Goal: Task Accomplishment & Management: Use online tool/utility

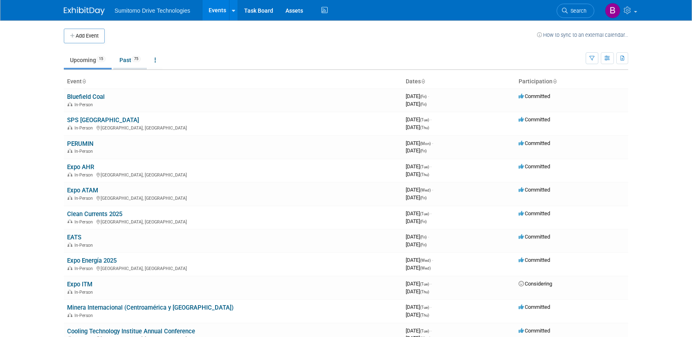
click at [128, 62] on link "Past 75" at bounding box center [130, 60] width 34 height 16
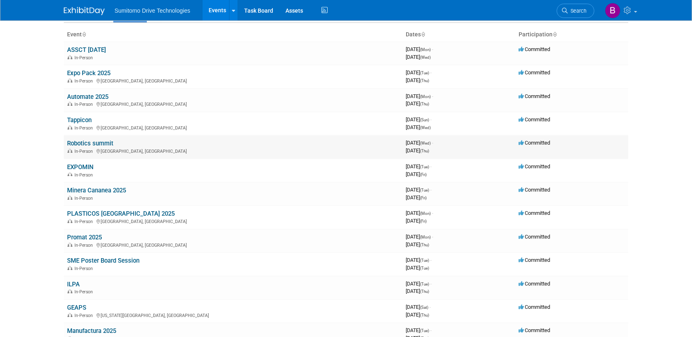
scroll to position [46, 0]
click at [88, 240] on link "Promat 2025" at bounding box center [84, 238] width 35 height 7
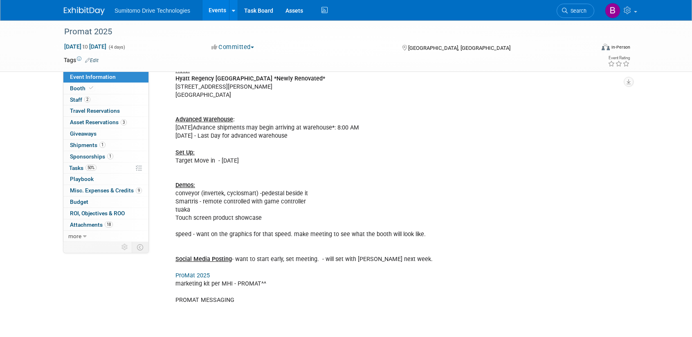
scroll to position [428, 0]
click at [89, 121] on span "Asset Reservations 3" at bounding box center [98, 122] width 57 height 7
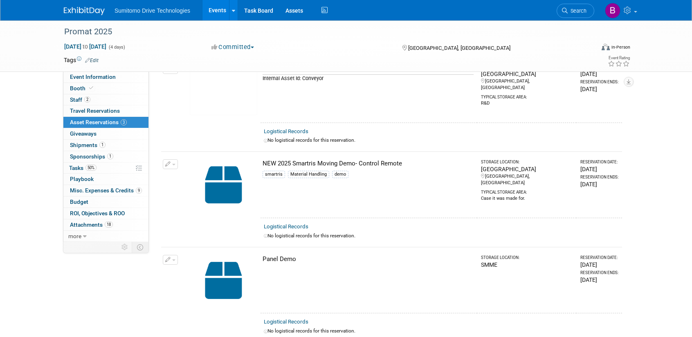
scroll to position [56, 0]
click at [132, 129] on link "0 Giveaways 0" at bounding box center [105, 133] width 85 height 11
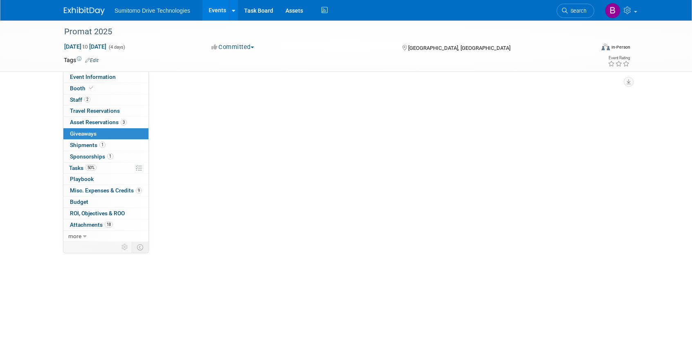
scroll to position [0, 0]
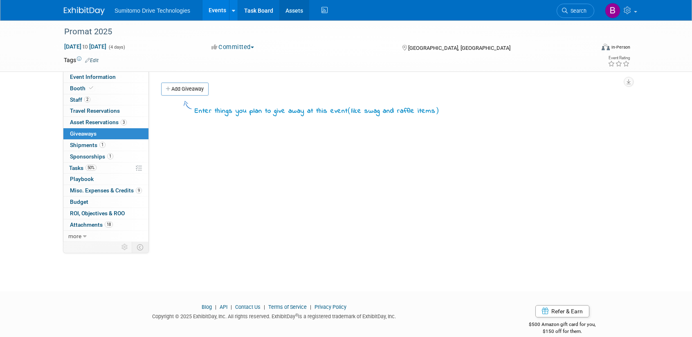
click at [285, 10] on link "Assets" at bounding box center [294, 10] width 30 height 20
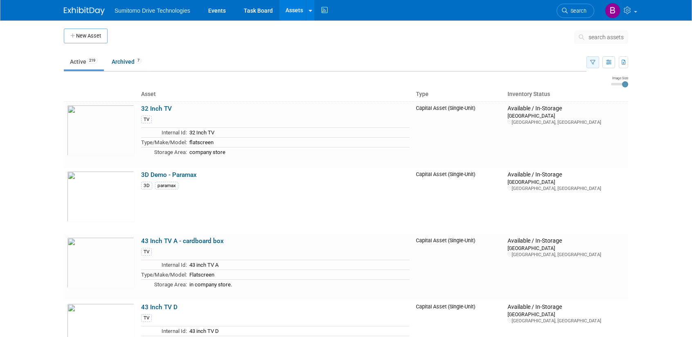
click at [592, 62] on icon "button" at bounding box center [592, 62] width 5 height 5
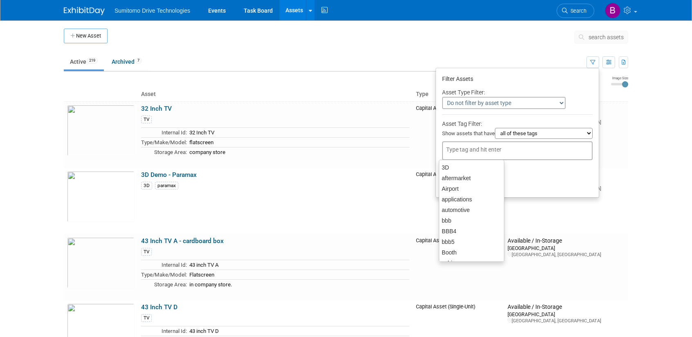
click at [511, 147] on div at bounding box center [517, 150] width 150 height 19
click at [457, 206] on div "pop up" at bounding box center [471, 206] width 65 height 11
type input "pop up"
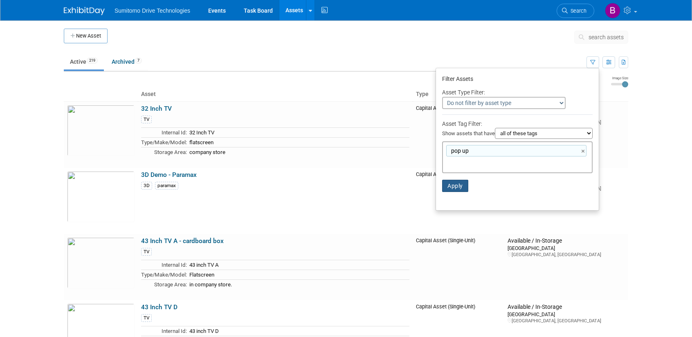
click at [451, 184] on button "Apply" at bounding box center [455, 186] width 26 height 12
